Goal: Find specific page/section

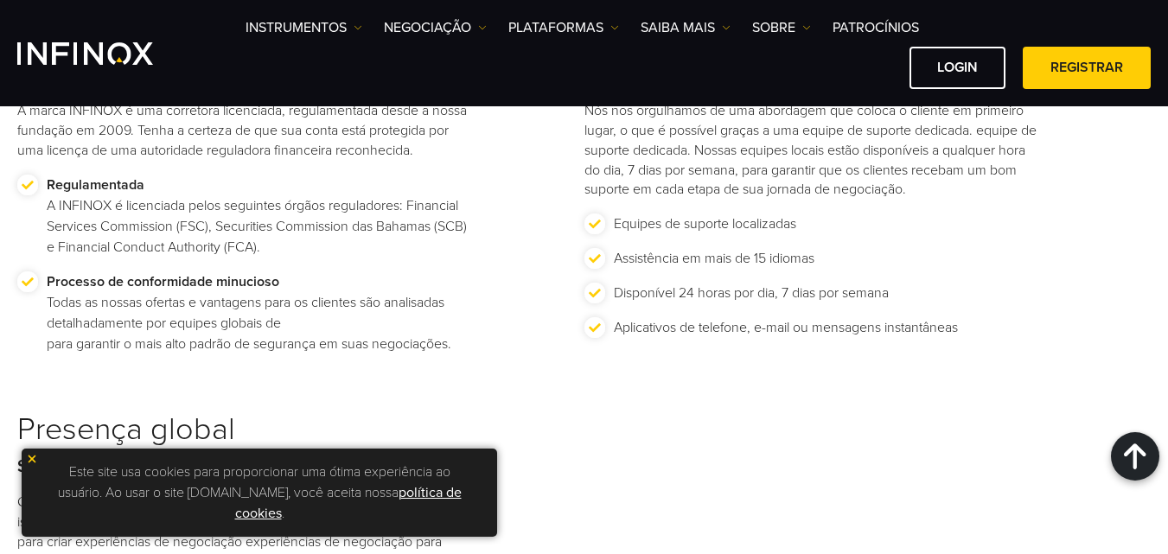
scroll to position [245, 0]
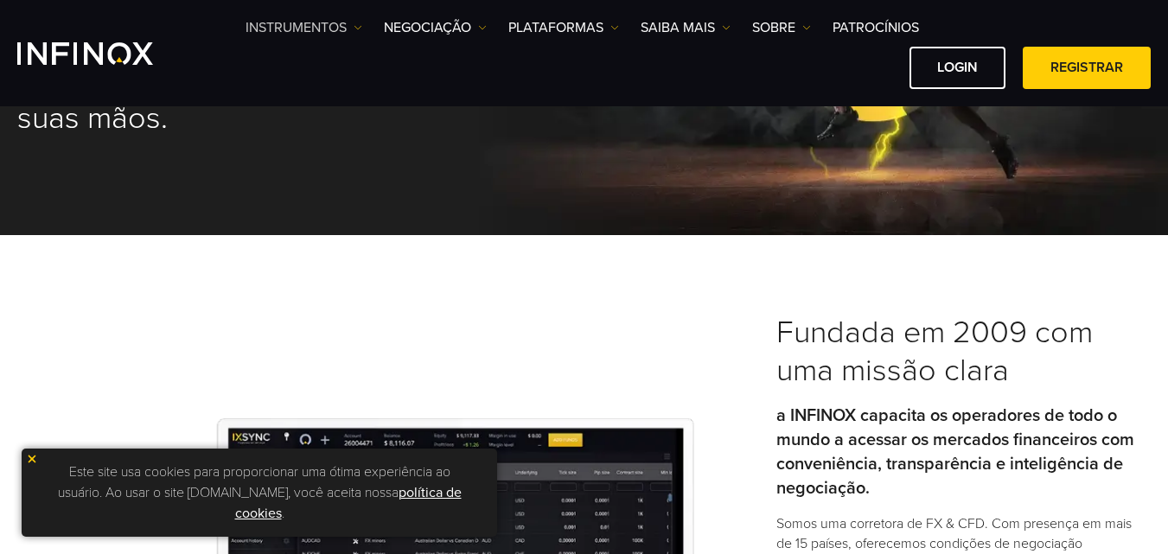
click at [355, 30] on img at bounding box center [358, 27] width 9 height 9
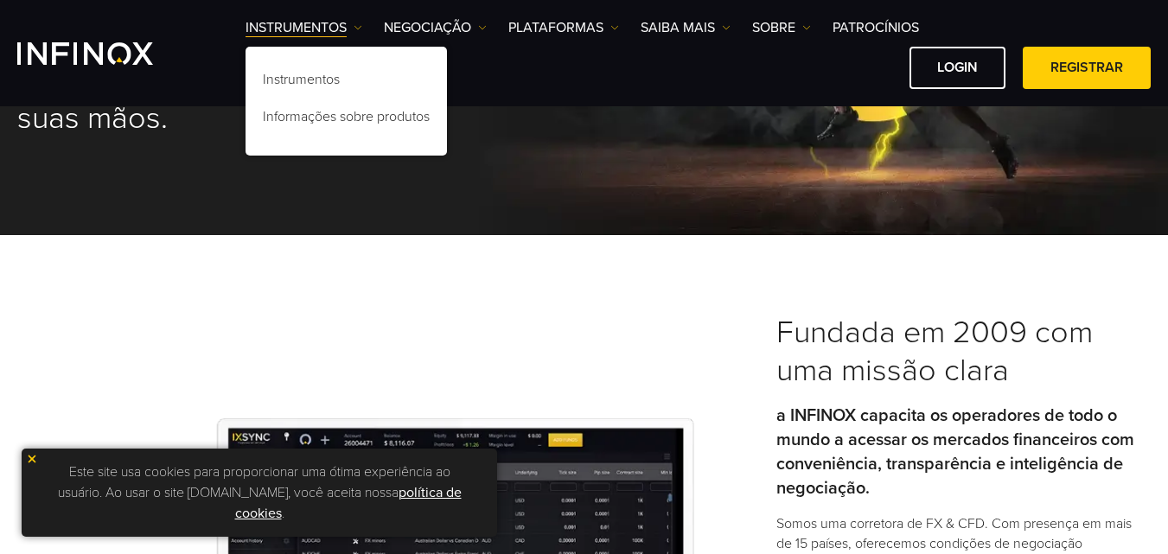
scroll to position [0, 0]
click at [609, 23] on link "PLATAFORMAS" at bounding box center [563, 27] width 111 height 21
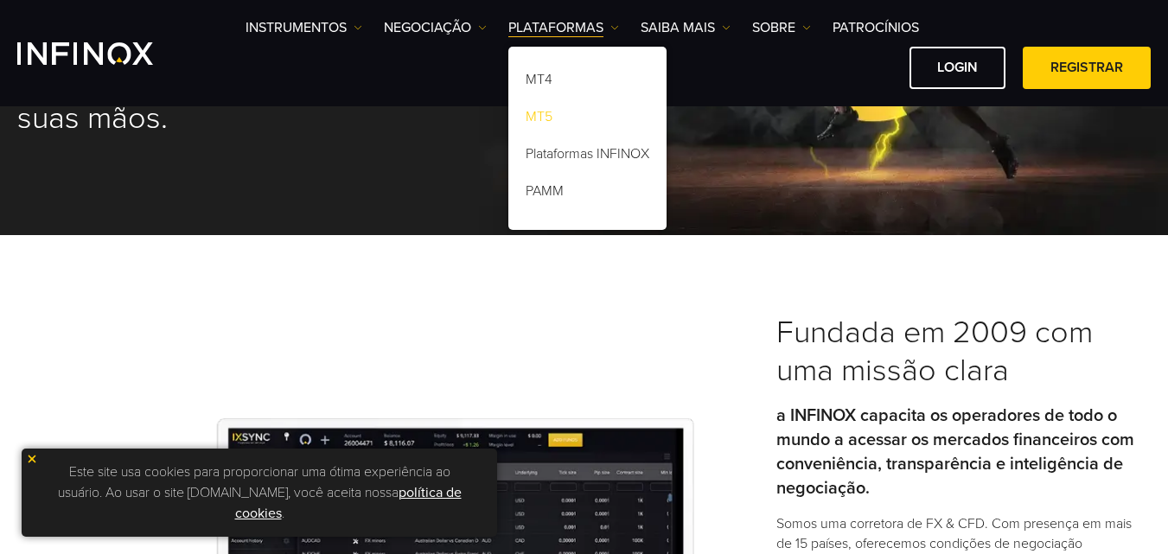
click at [539, 118] on link "MT5" at bounding box center [587, 119] width 158 height 37
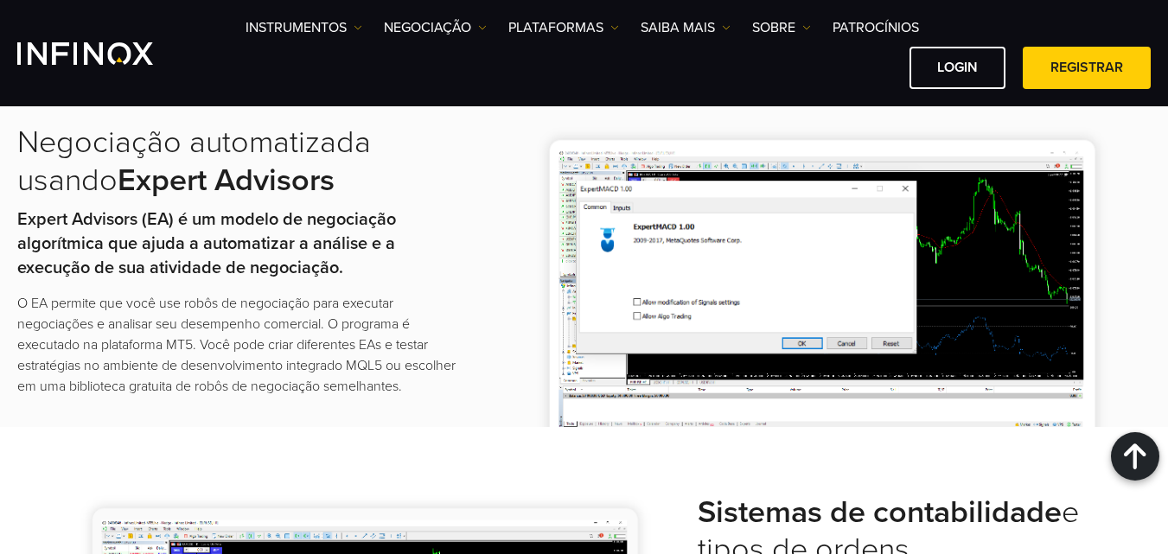
scroll to position [2439, 0]
